Goal: Transaction & Acquisition: Purchase product/service

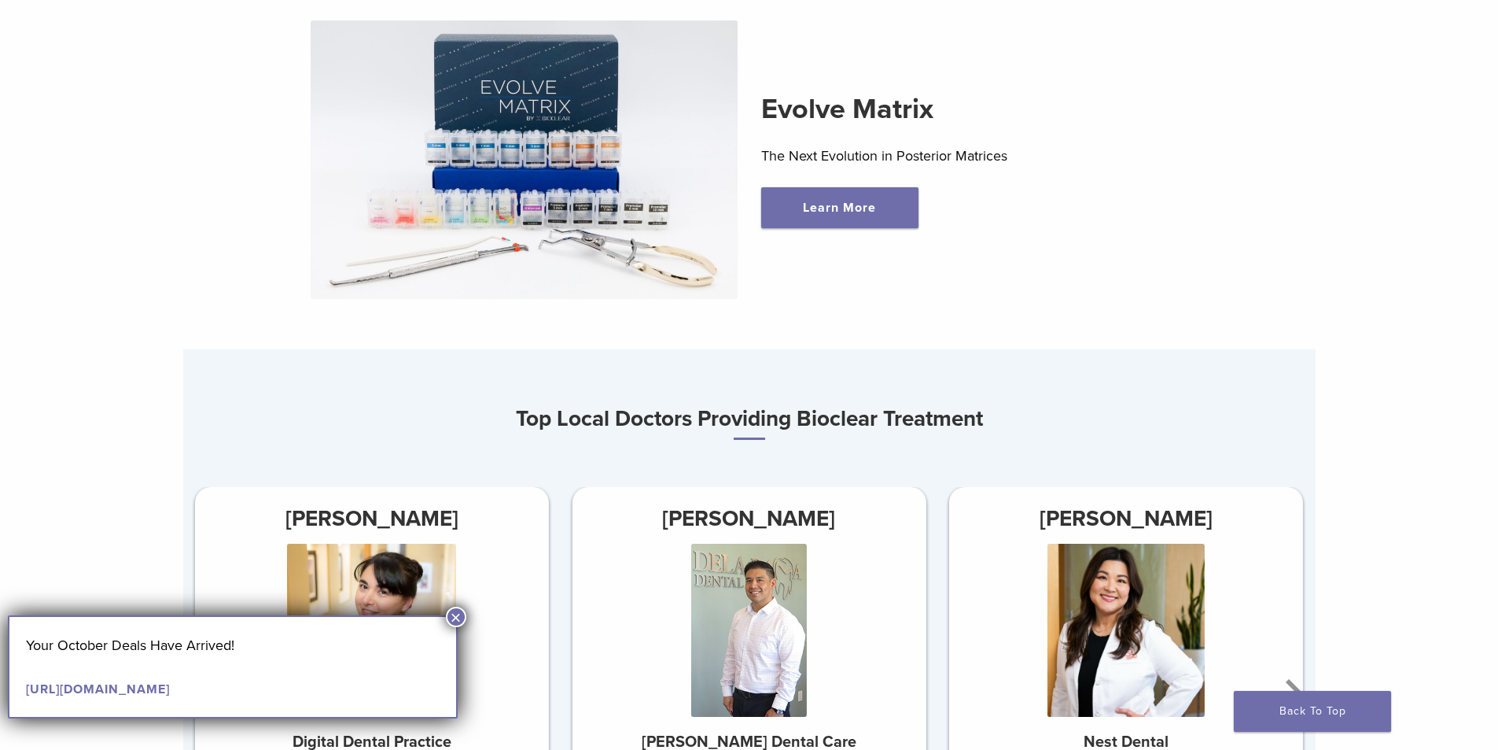
scroll to position [629, 0]
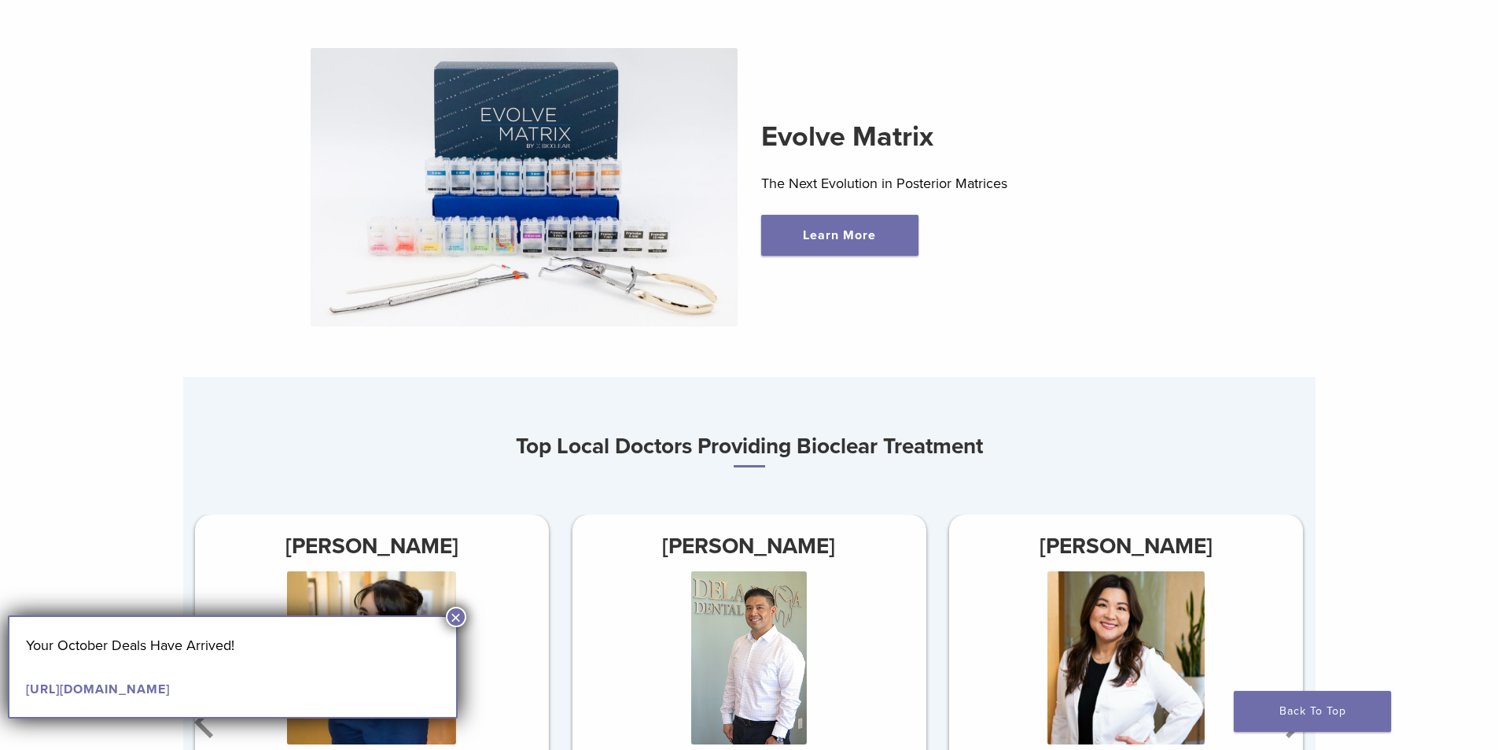
click at [1302, 219] on section "Evolve Matrix The Next Evolution in Posterior Matrices Learn More" at bounding box center [749, 161] width 1156 height 429
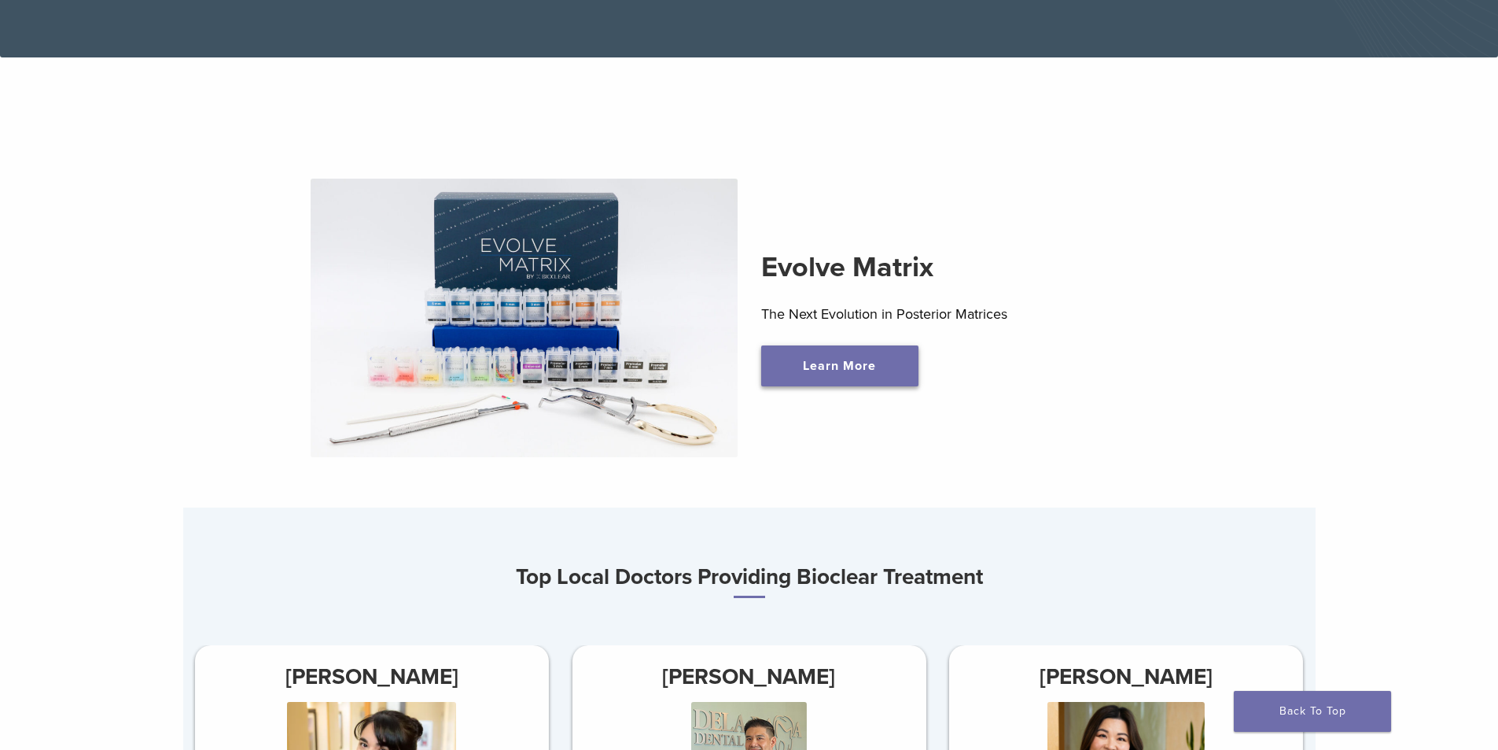
scroll to position [0, 0]
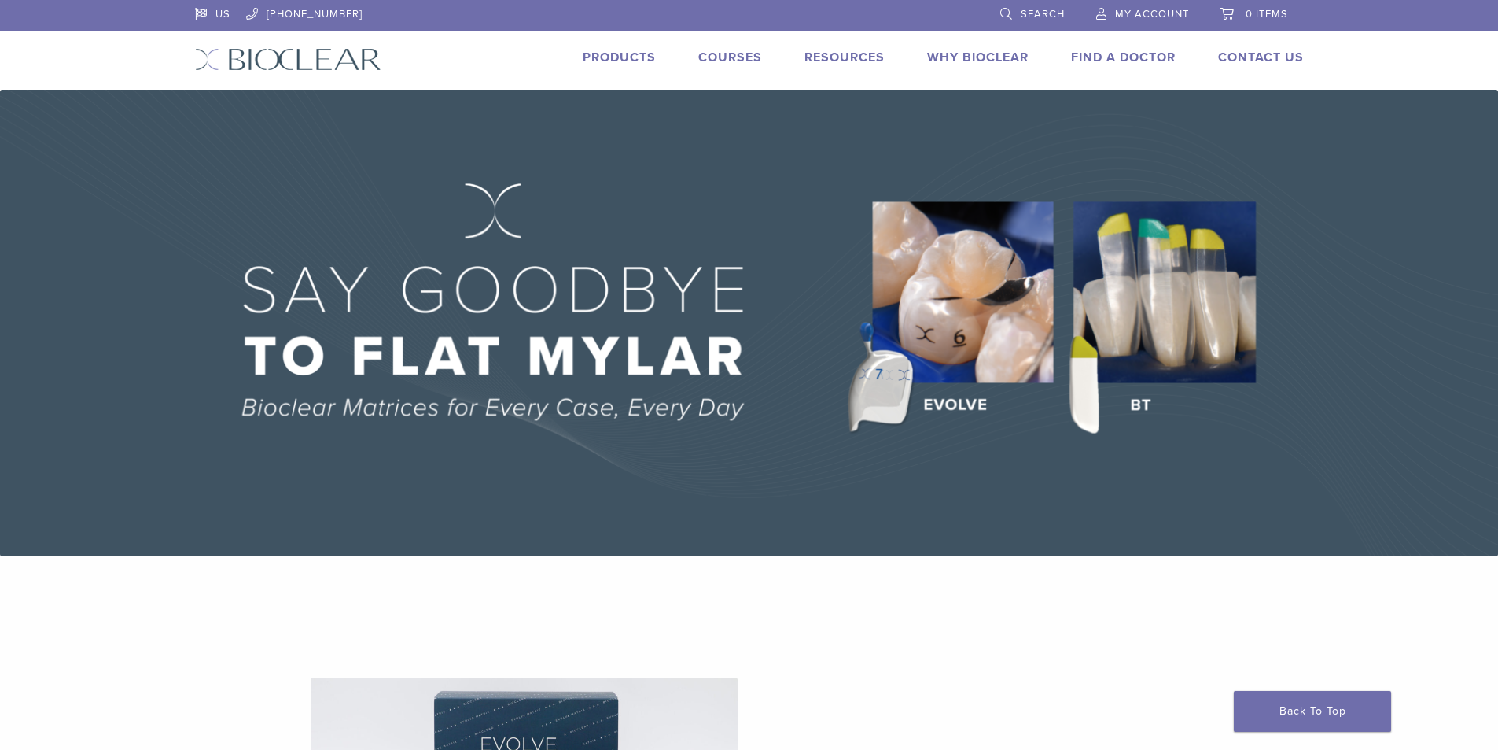
click at [613, 57] on link "Products" at bounding box center [619, 58] width 73 height 16
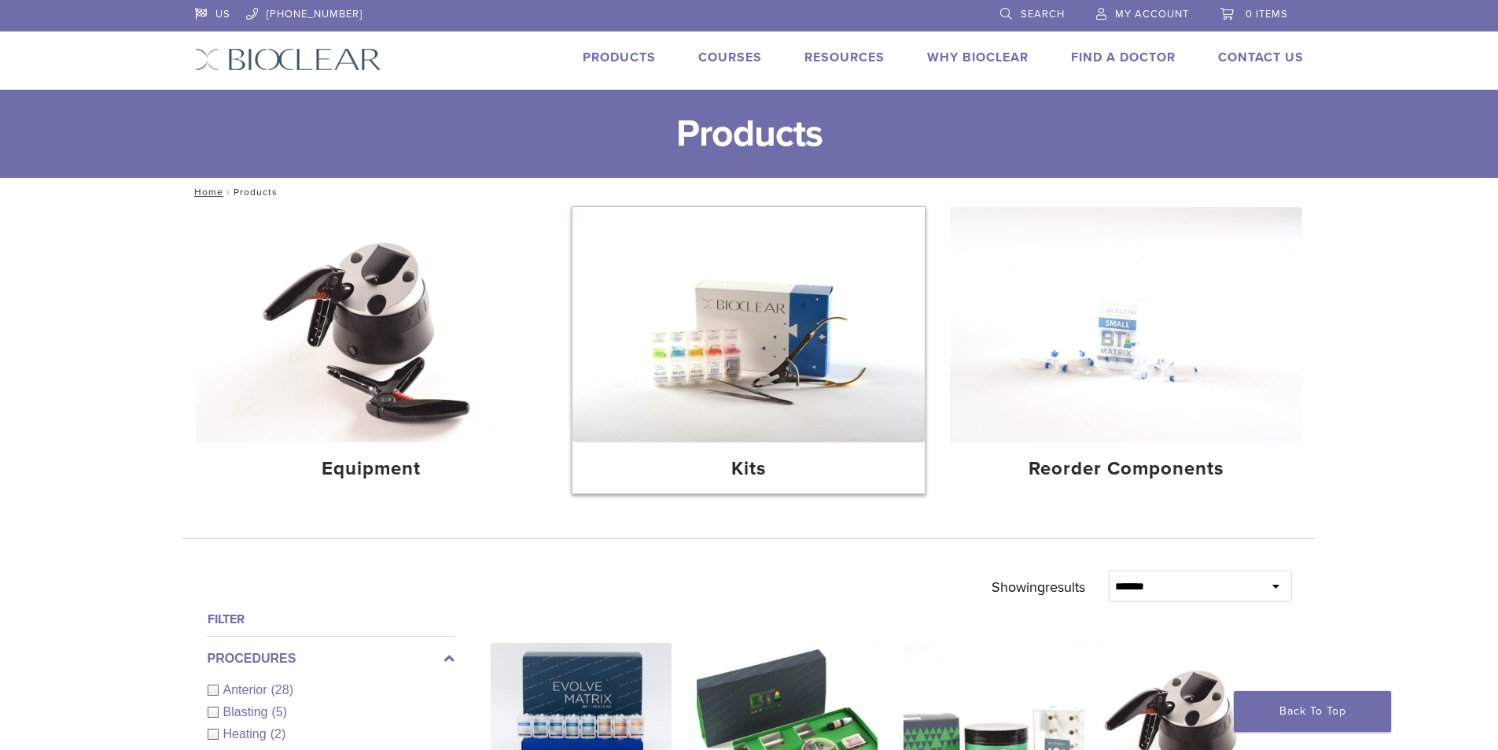
click at [759, 341] on img at bounding box center [749, 324] width 352 height 235
